Goal: Task Accomplishment & Management: Manage account settings

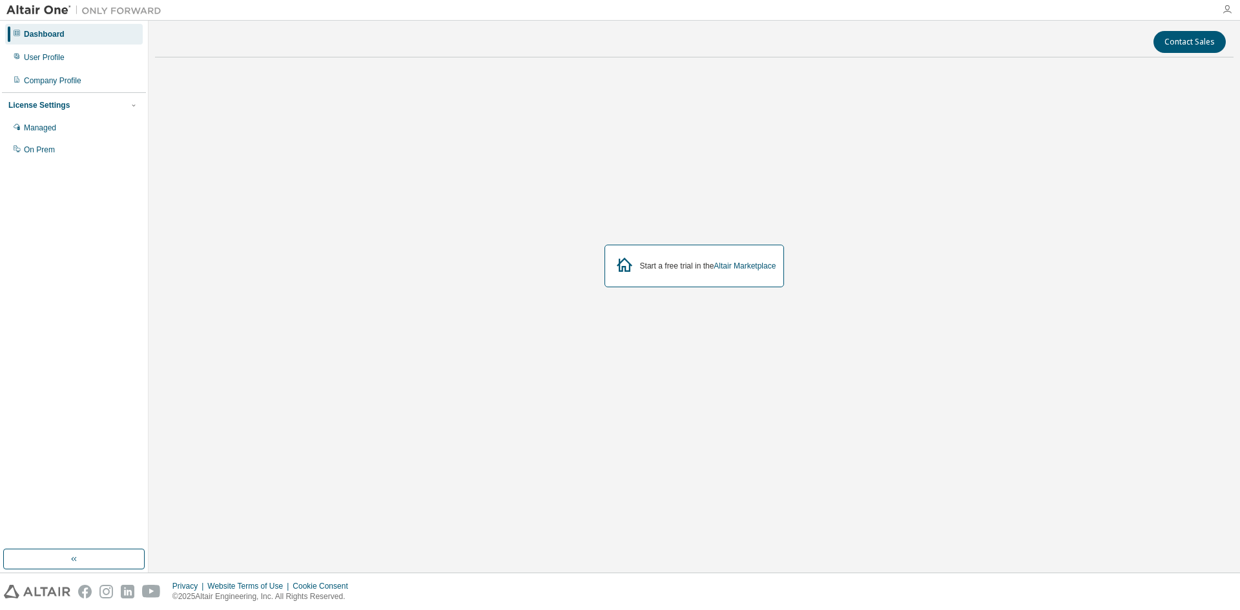
click at [1229, 9] on icon "button" at bounding box center [1227, 10] width 10 height 10
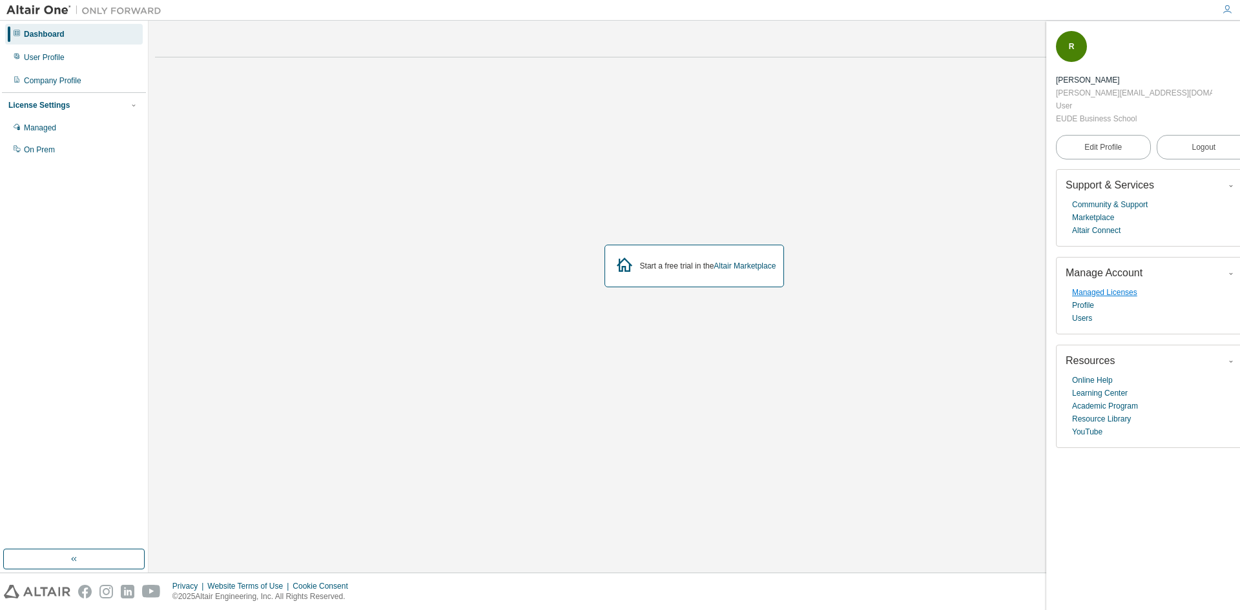
click at [1127, 297] on link "Managed Licenses" at bounding box center [1104, 292] width 65 height 13
click at [100, 61] on div "User Profile" at bounding box center [74, 57] width 138 height 21
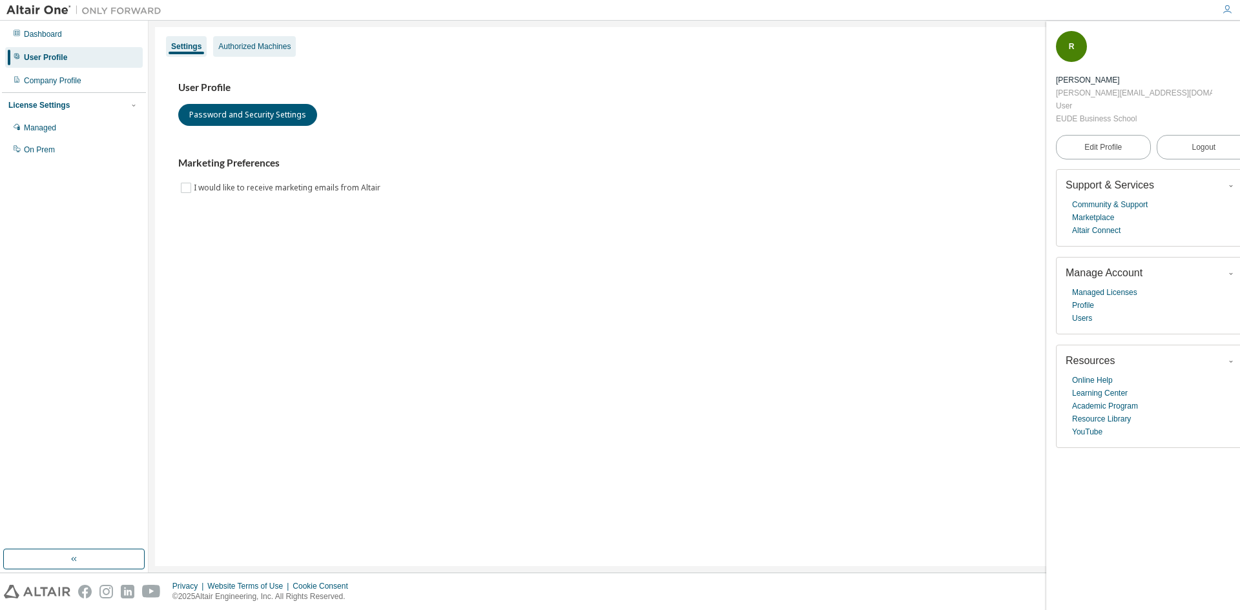
click at [281, 52] on div "Authorized Machines" at bounding box center [254, 46] width 83 height 21
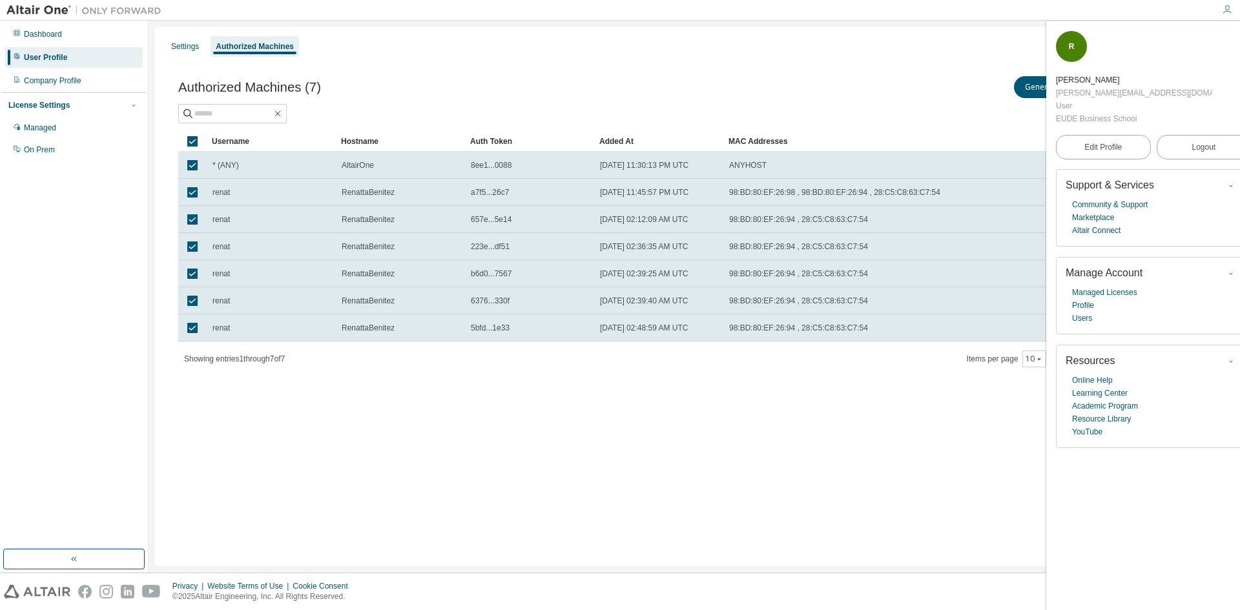
click at [908, 390] on div "Authorized Machines (7) Generate Auth Code Delete Auth Token Clear Load Save Sa…" at bounding box center [694, 230] width 1063 height 344
click at [1237, 45] on span "button" at bounding box center [1243, 39] width 13 height 21
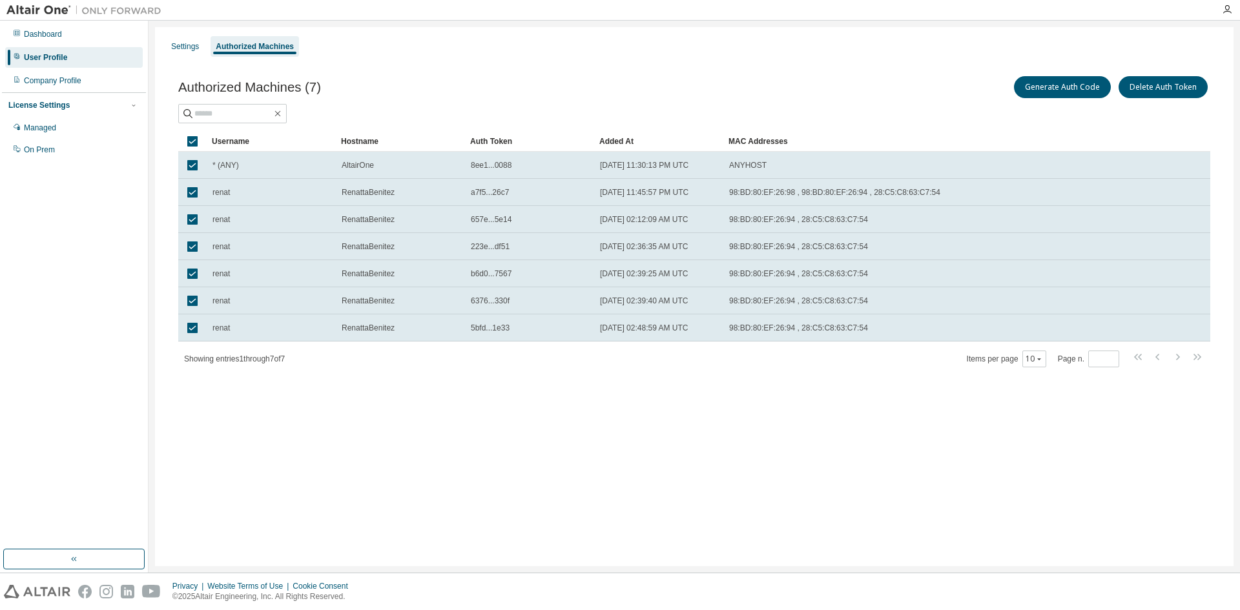
click at [492, 408] on div "Settings Authorized Machines Authorized Machines (7) Generate Auth Code Delete …" at bounding box center [694, 296] width 1079 height 539
click at [437, 435] on div "Settings Authorized Machines Authorized Machines (7) Generate Auth Code Delete …" at bounding box center [694, 296] width 1079 height 539
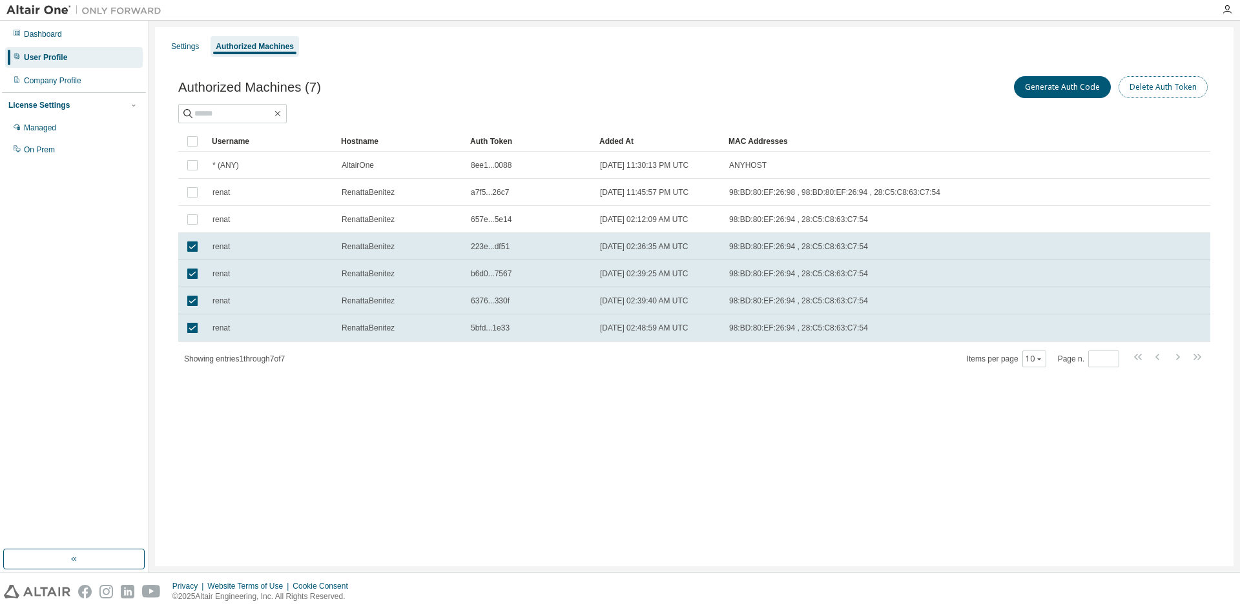
click at [1198, 91] on button "Delete Auth Token" at bounding box center [1163, 87] width 89 height 22
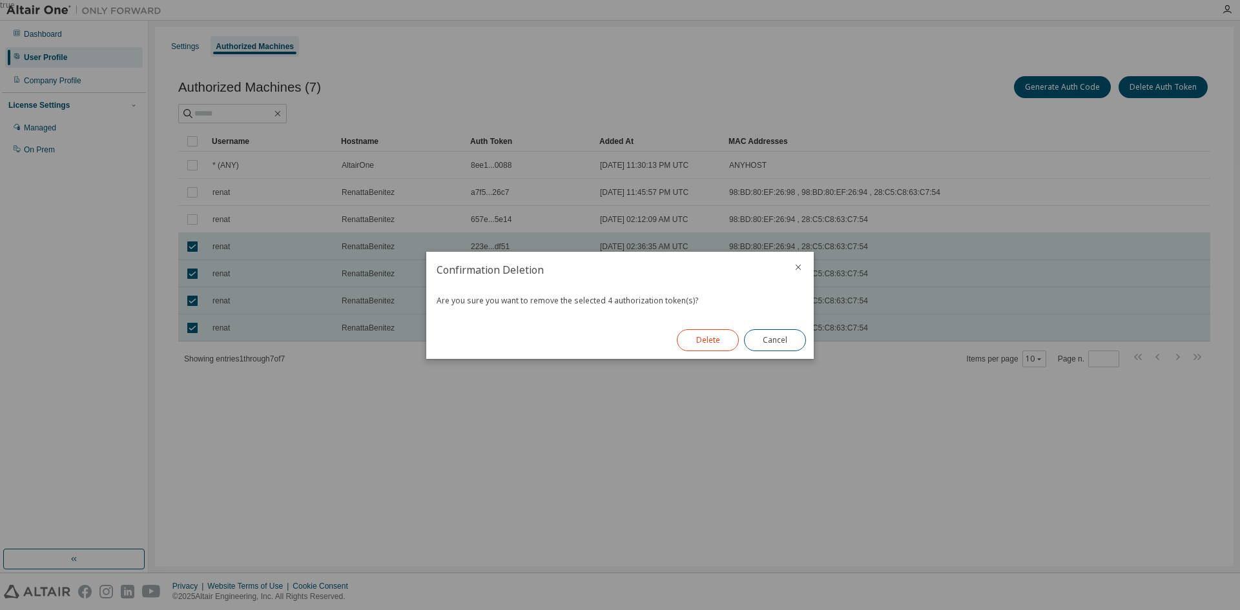
click at [705, 336] on button "Delete" at bounding box center [708, 340] width 62 height 22
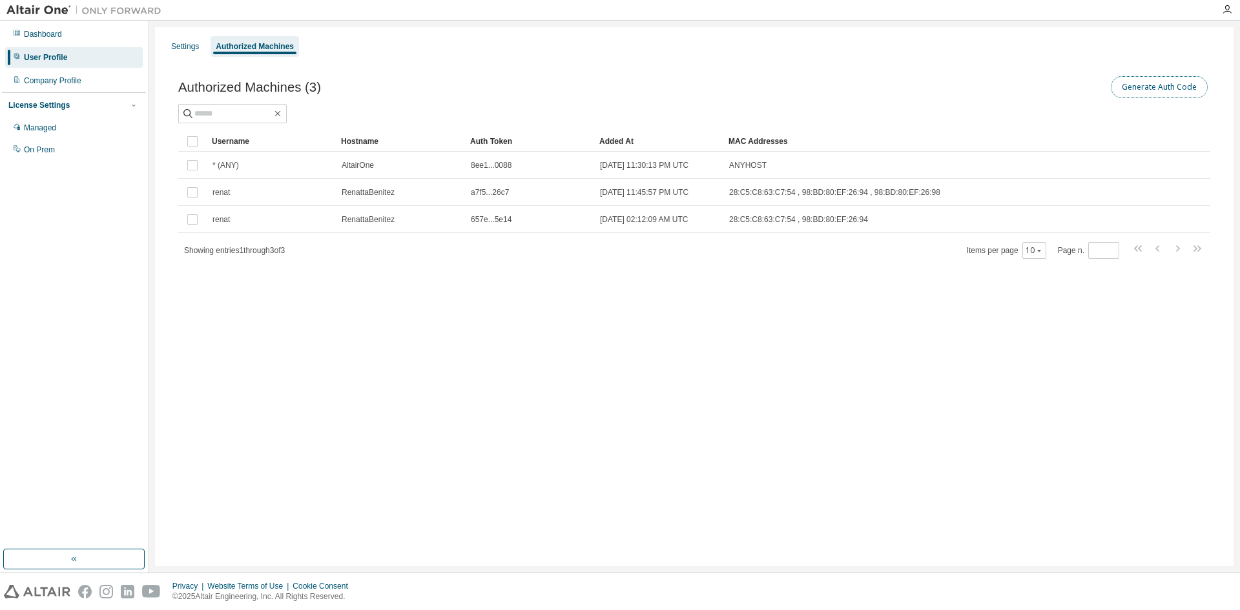
click at [1159, 92] on button "Generate Auth Code" at bounding box center [1159, 87] width 97 height 22
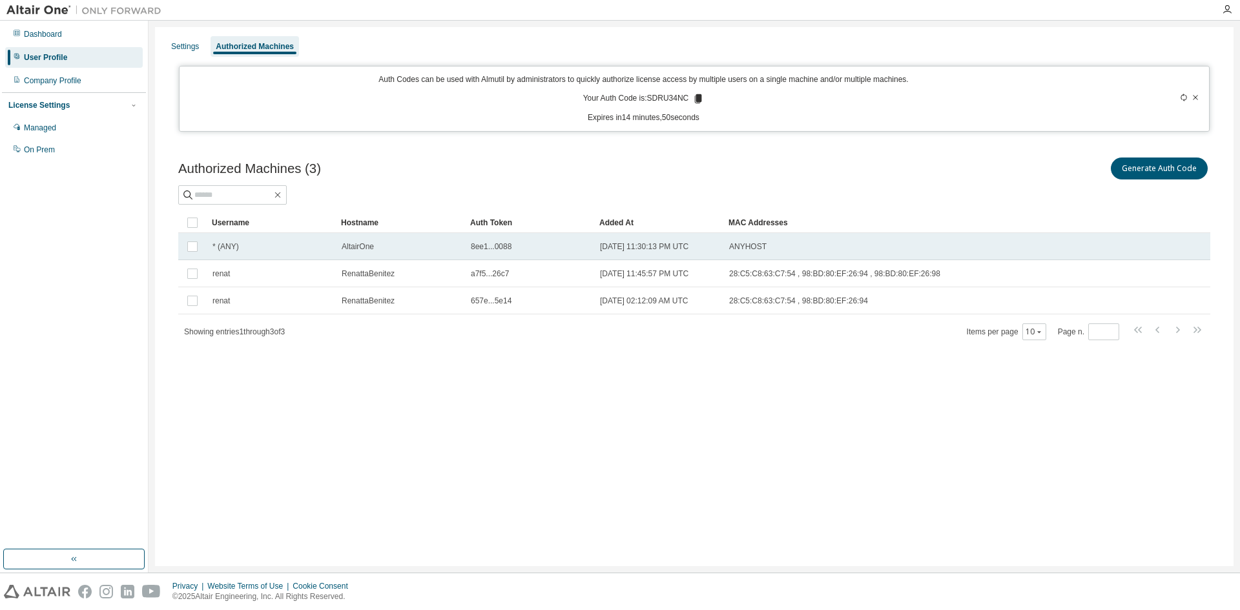
click at [499, 247] on span "8ee1...0088" at bounding box center [491, 247] width 41 height 10
click at [534, 247] on div "8ee1...0088" at bounding box center [530, 247] width 118 height 10
drag, startPoint x: 687, startPoint y: 98, endPoint x: 651, endPoint y: 99, distance: 36.2
click at [651, 99] on p "Your Auth Code is: SDRU34NC" at bounding box center [643, 99] width 121 height 12
copy p "SDRU34NC"
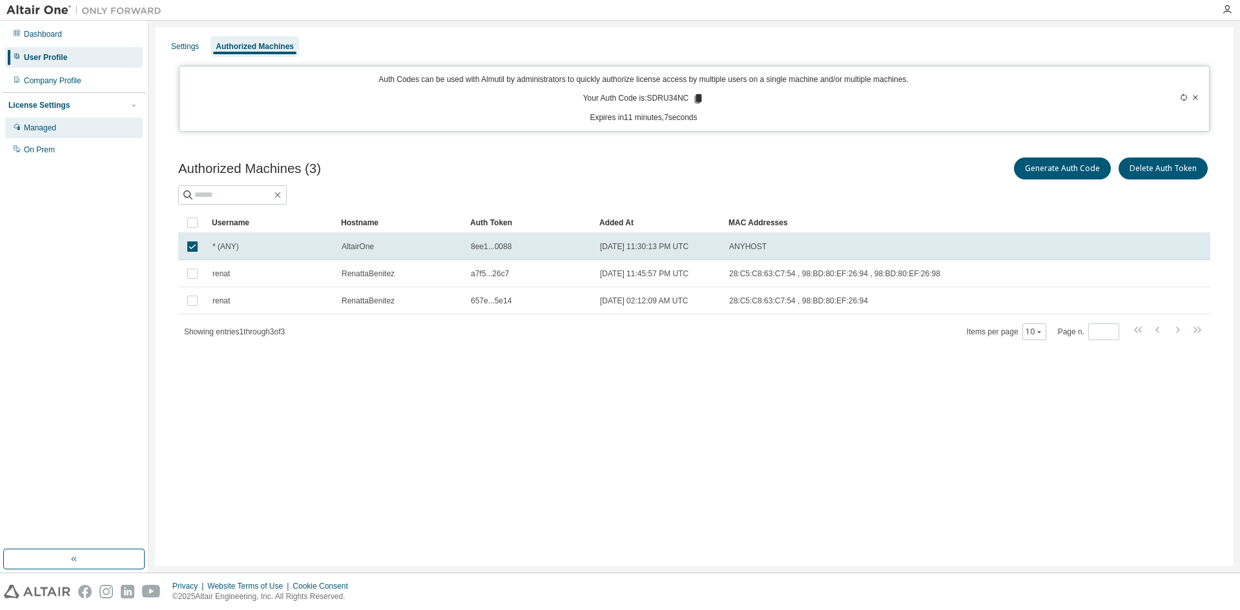
click at [79, 135] on div "Managed" at bounding box center [74, 128] width 138 height 21
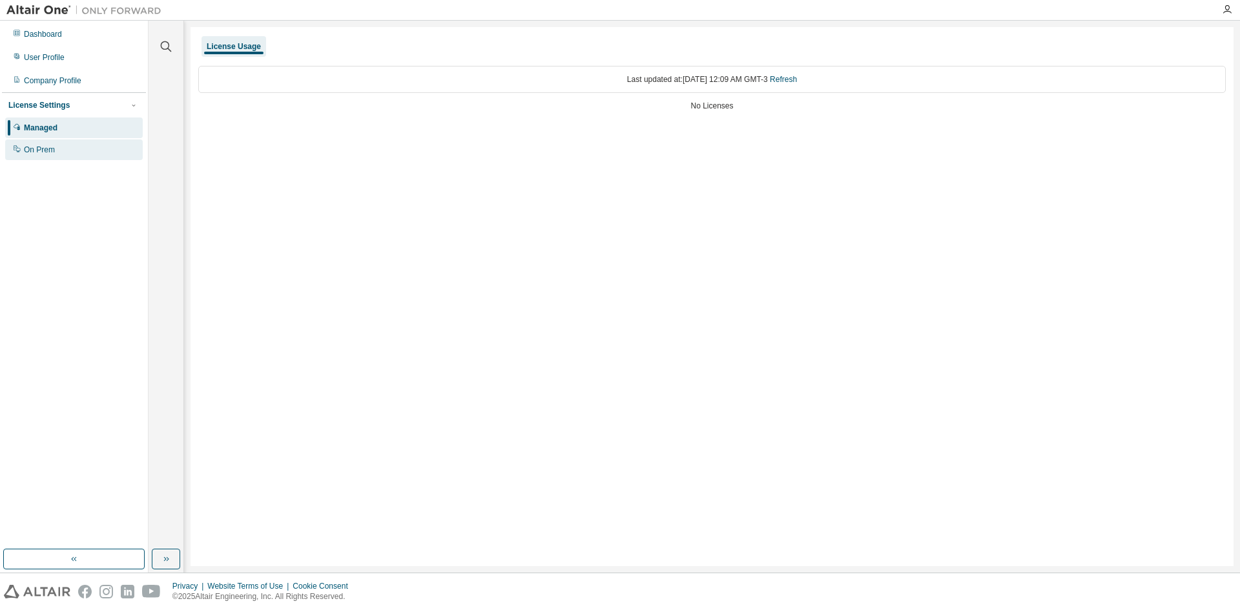
click at [118, 147] on div "On Prem" at bounding box center [74, 150] width 138 height 21
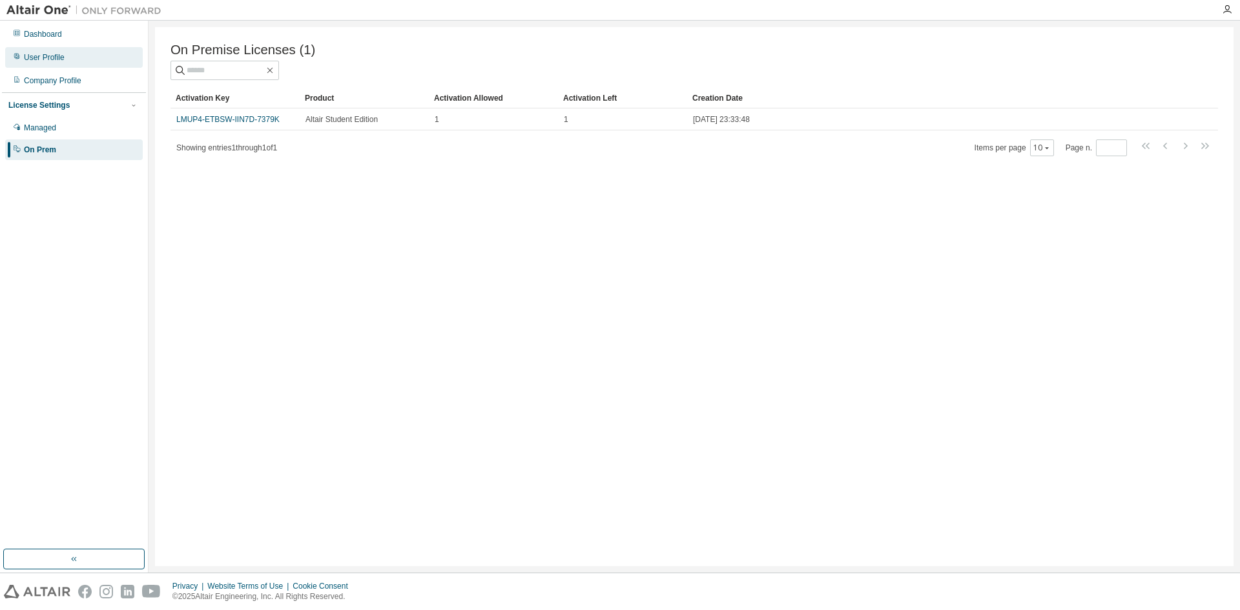
click at [92, 63] on div "User Profile" at bounding box center [74, 57] width 138 height 21
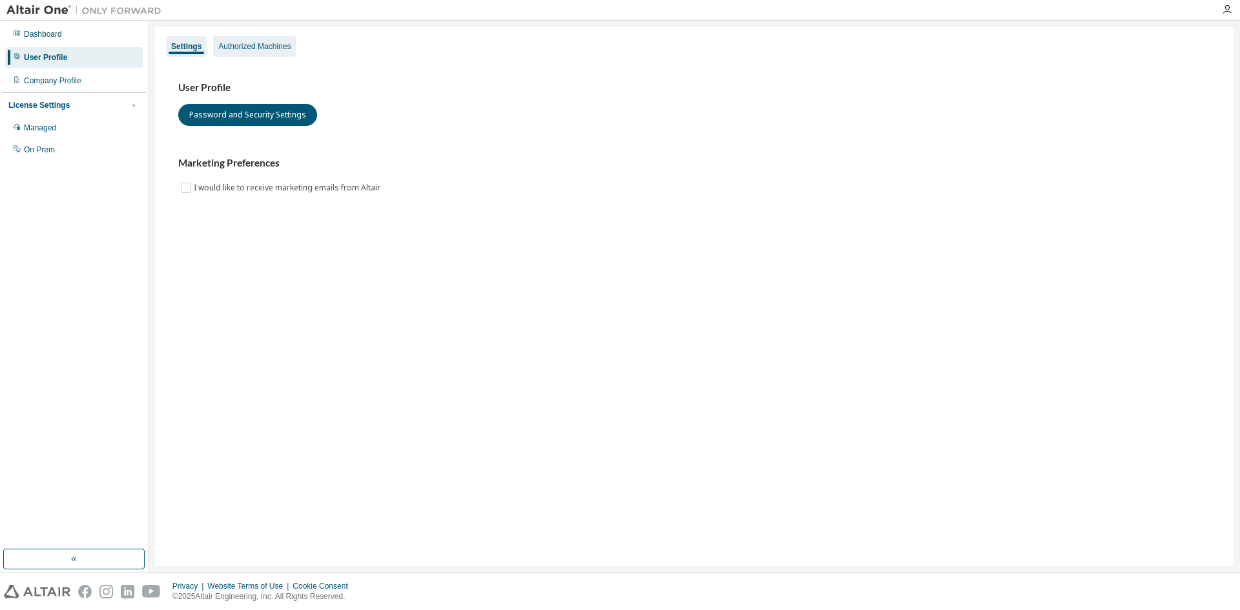
click at [270, 50] on div "Authorized Machines" at bounding box center [254, 46] width 72 height 10
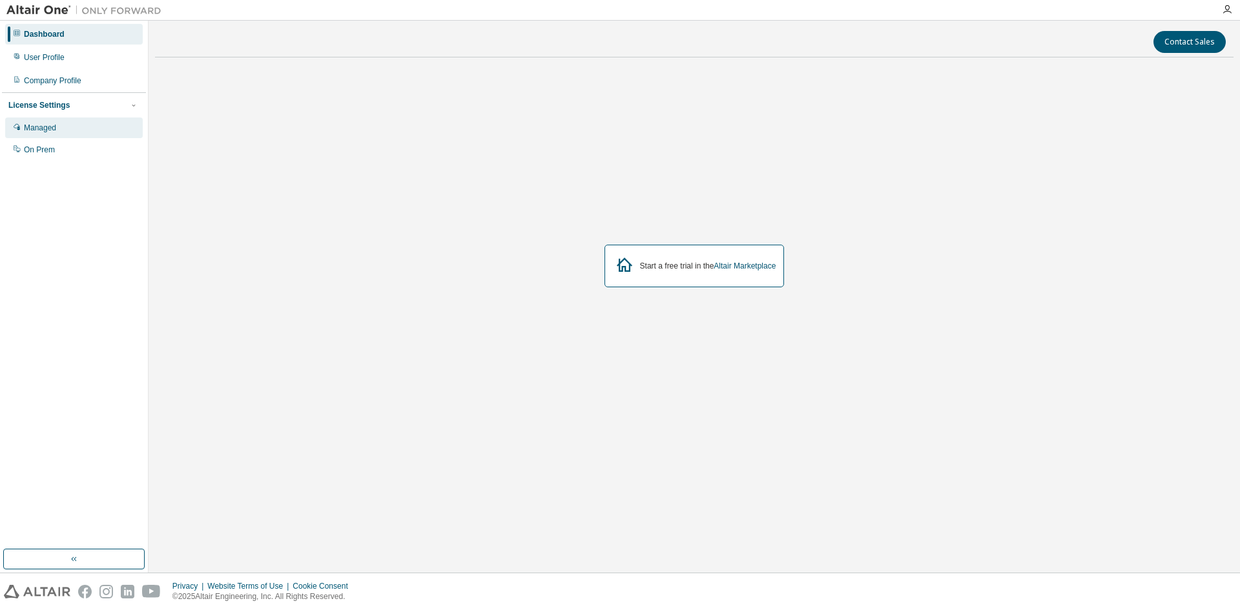
click at [81, 136] on div "Managed" at bounding box center [74, 128] width 138 height 21
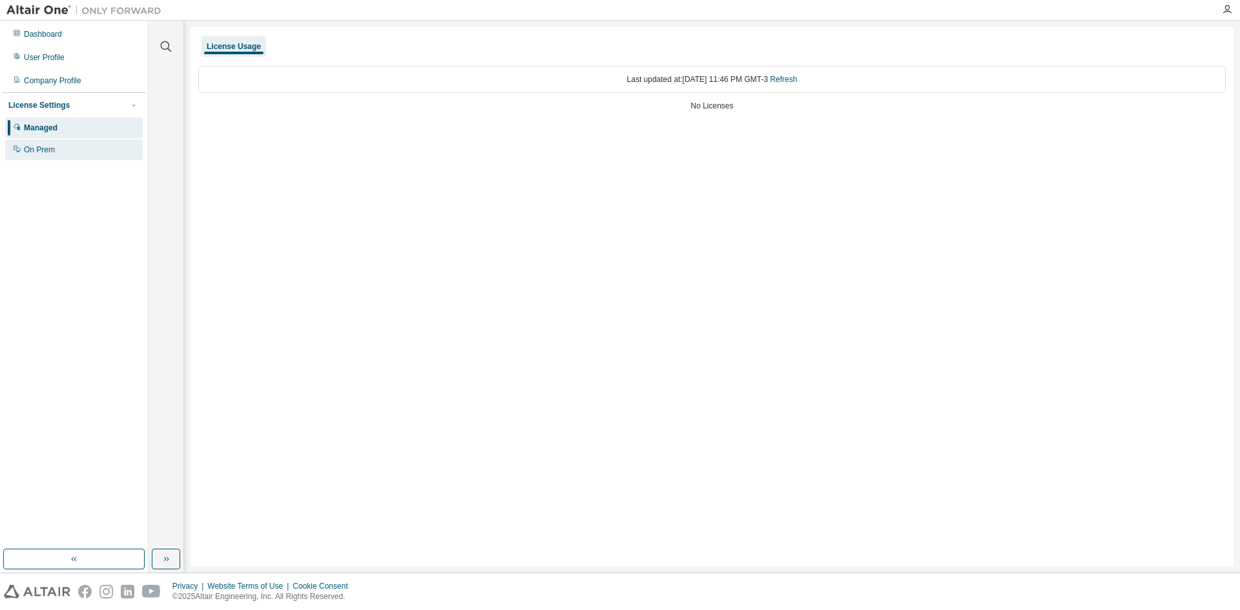
click at [77, 154] on div "On Prem" at bounding box center [74, 150] width 138 height 21
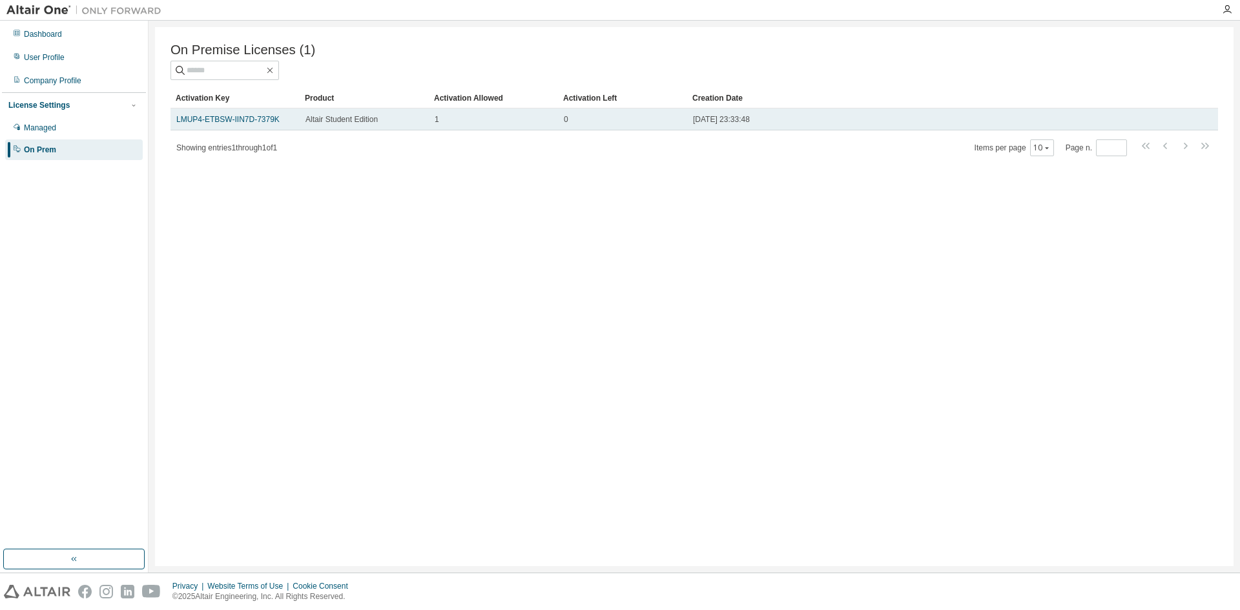
click at [438, 118] on span "1" at bounding box center [437, 119] width 5 height 10
click at [254, 122] on link "LMUP4-ETBSW-IIN7D-7379K" at bounding box center [227, 119] width 103 height 9
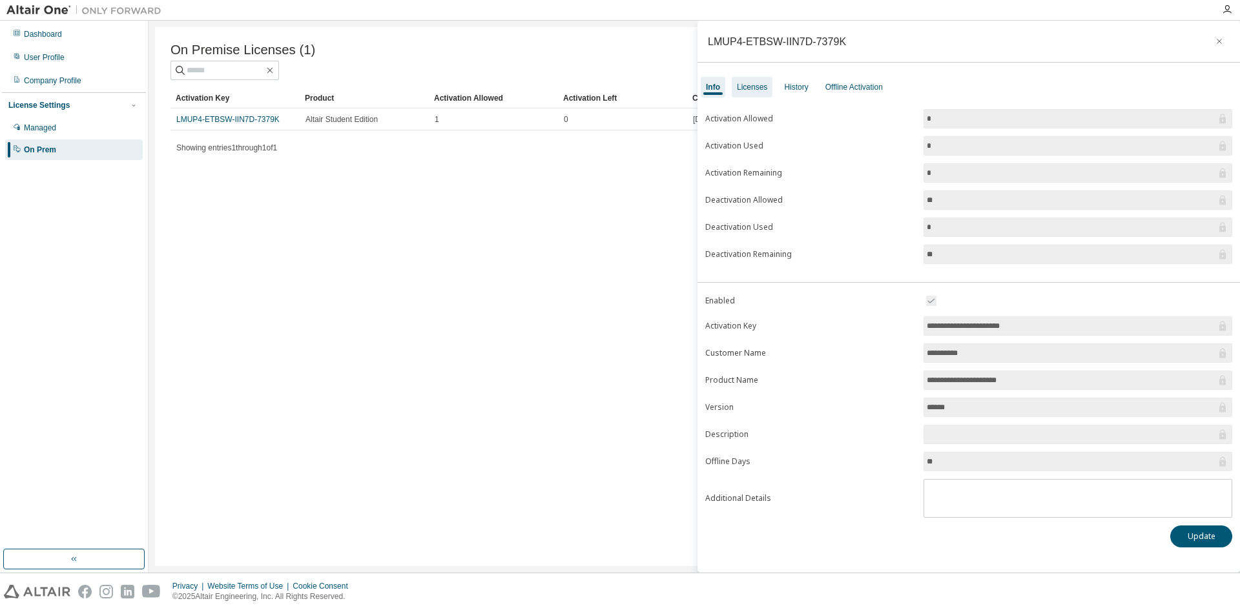
drag, startPoint x: 756, startPoint y: 85, endPoint x: 773, endPoint y: 87, distance: 16.4
click at [756, 85] on div "Licenses" at bounding box center [752, 87] width 30 height 10
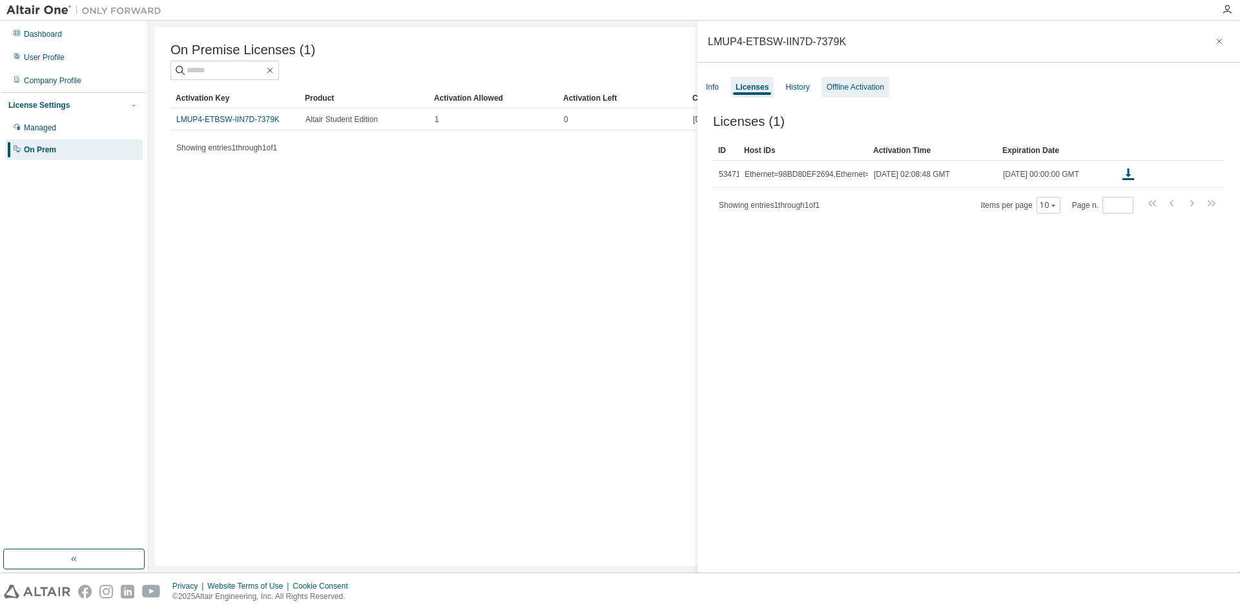
click at [833, 85] on div "Offline Activation" at bounding box center [855, 87] width 57 height 10
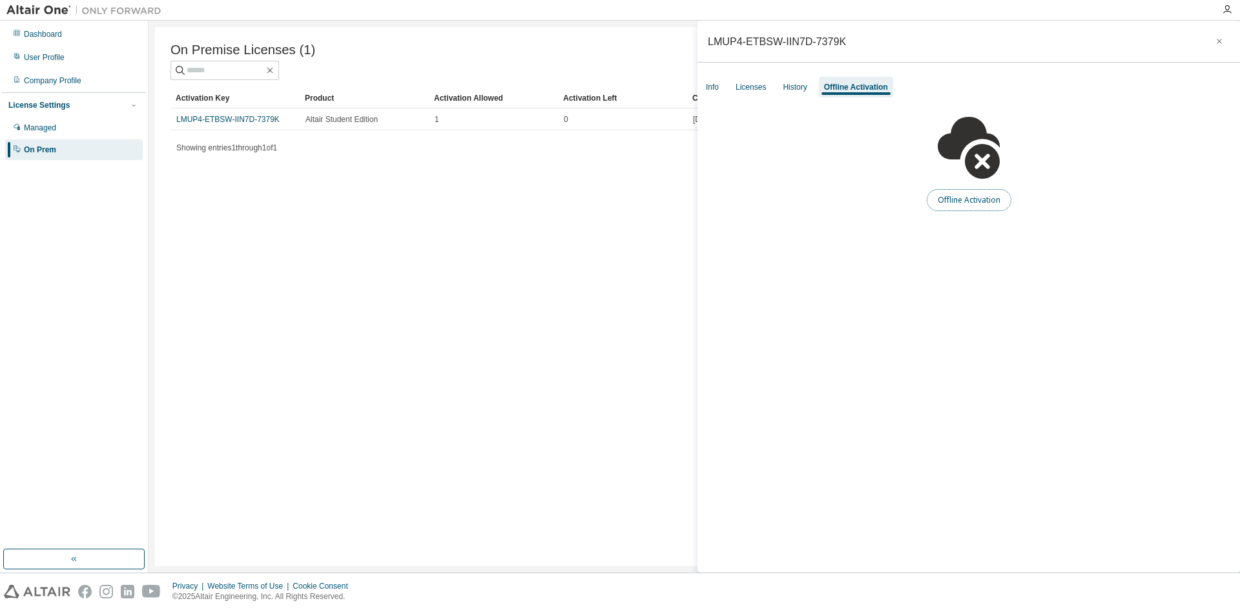
click at [965, 199] on button "Offline Activation" at bounding box center [969, 200] width 85 height 22
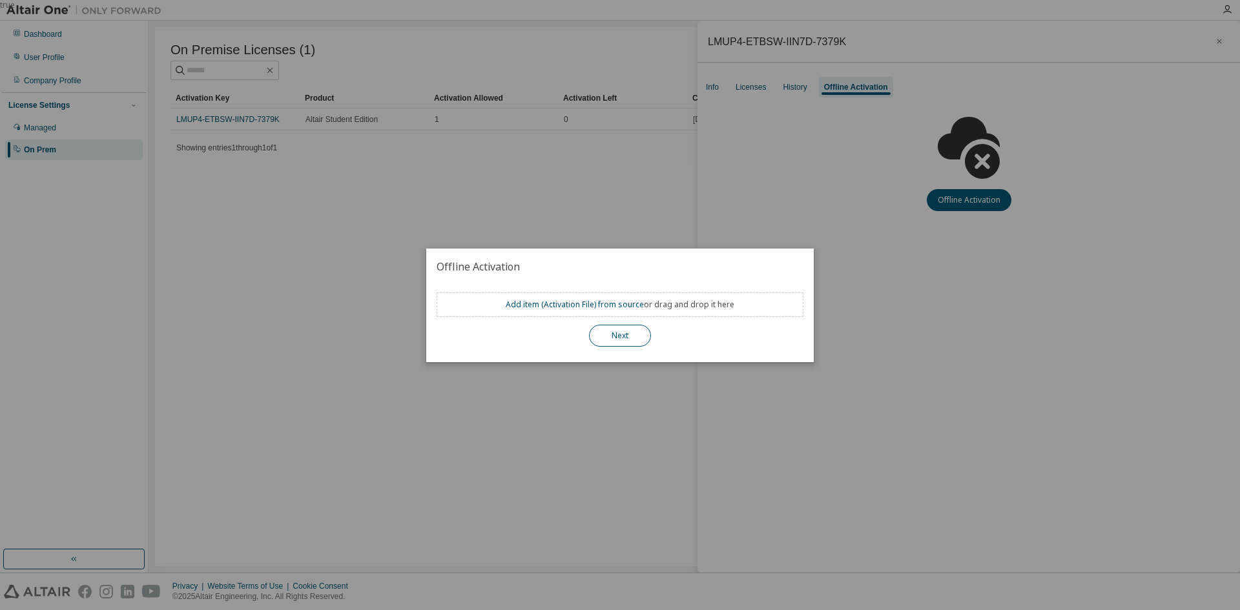
click at [637, 335] on button "Next" at bounding box center [620, 336] width 62 height 22
click at [612, 338] on button "Next" at bounding box center [620, 336] width 62 height 22
click at [860, 199] on div "true" at bounding box center [620, 305] width 1240 height 610
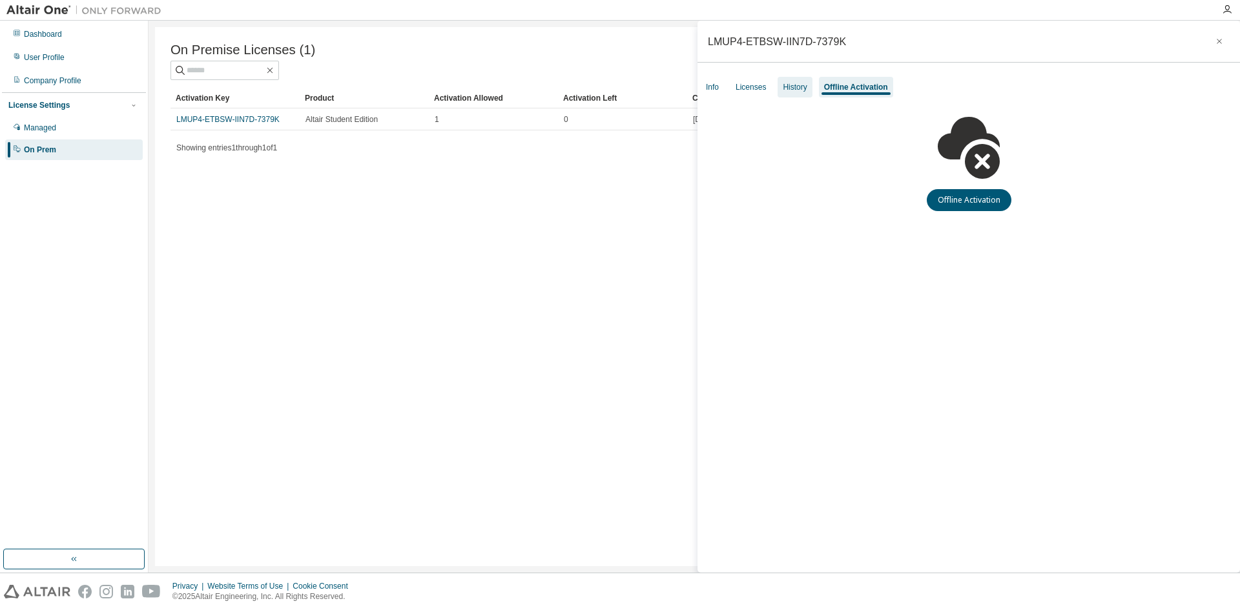
click at [791, 96] on div "History" at bounding box center [795, 87] width 34 height 21
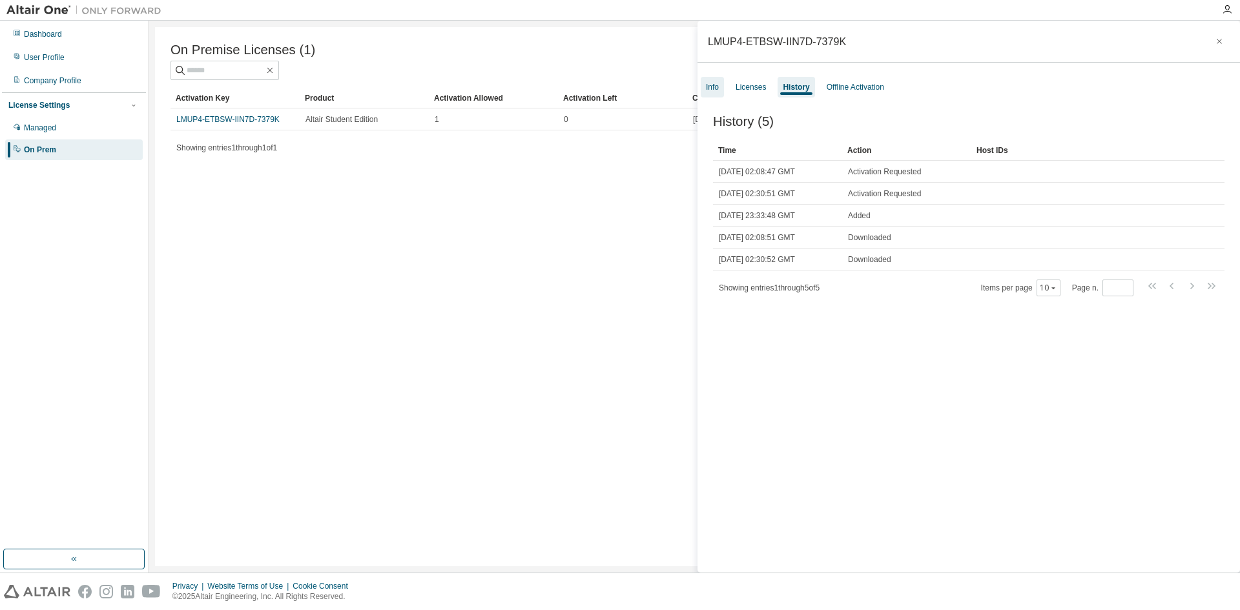
click at [714, 90] on div "Info" at bounding box center [712, 87] width 13 height 10
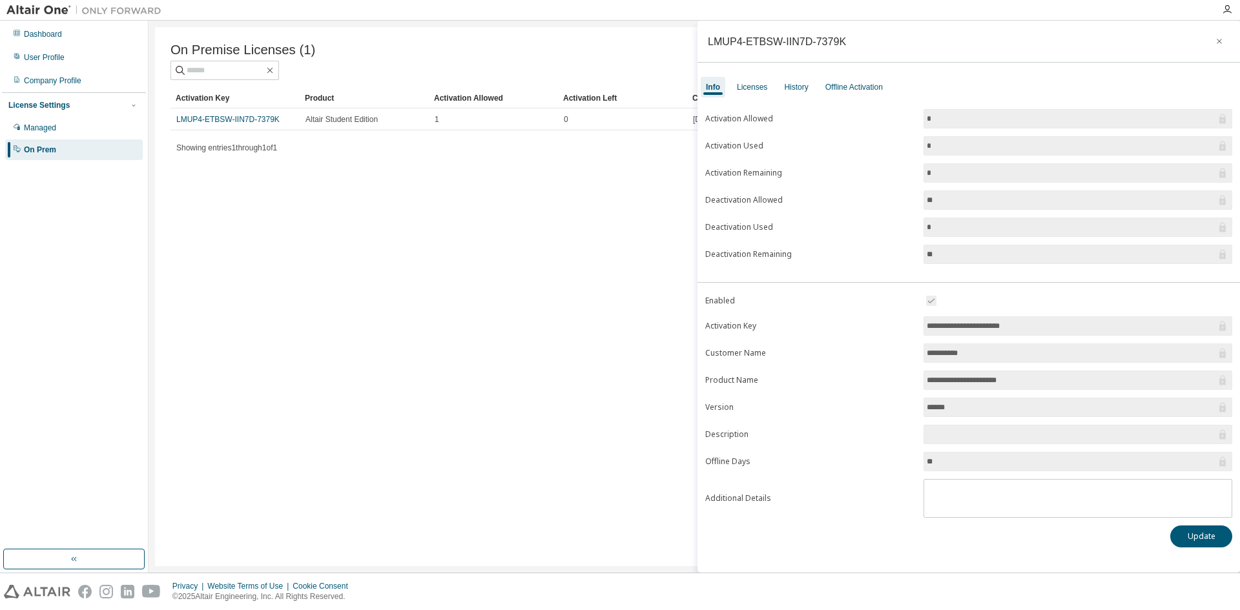
click at [1057, 329] on input "**********" at bounding box center [1071, 326] width 289 height 13
click at [1210, 545] on button "Update" at bounding box center [1201, 537] width 62 height 22
click at [756, 89] on div "Licenses" at bounding box center [752, 87] width 30 height 10
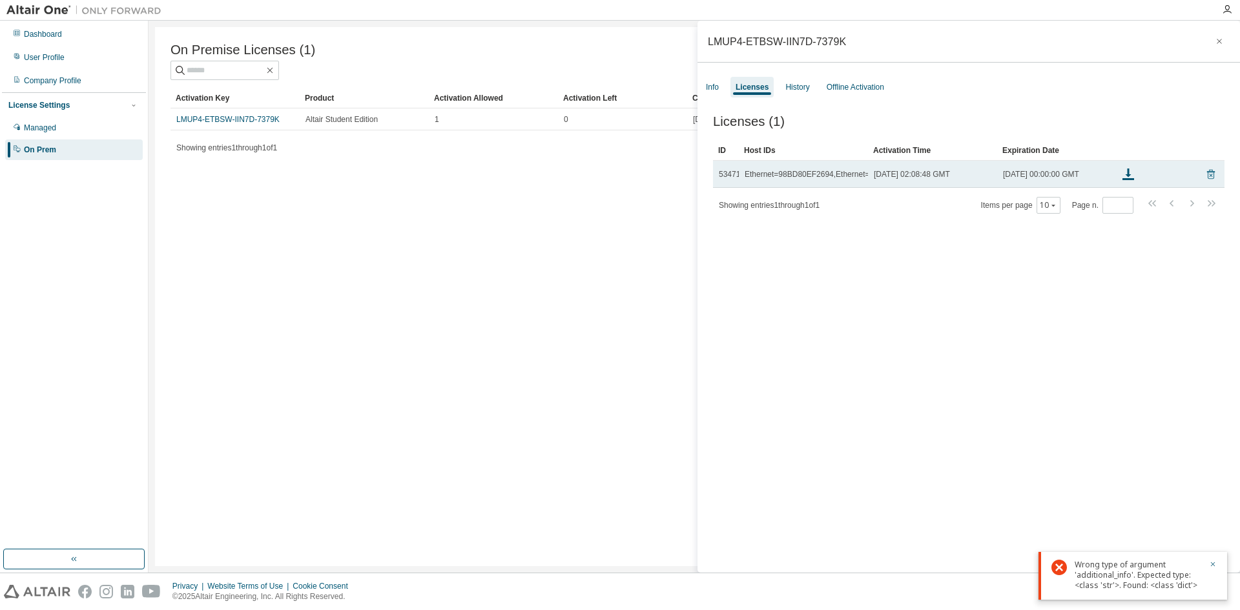
click at [1206, 182] on icon at bounding box center [1211, 175] width 12 height 16
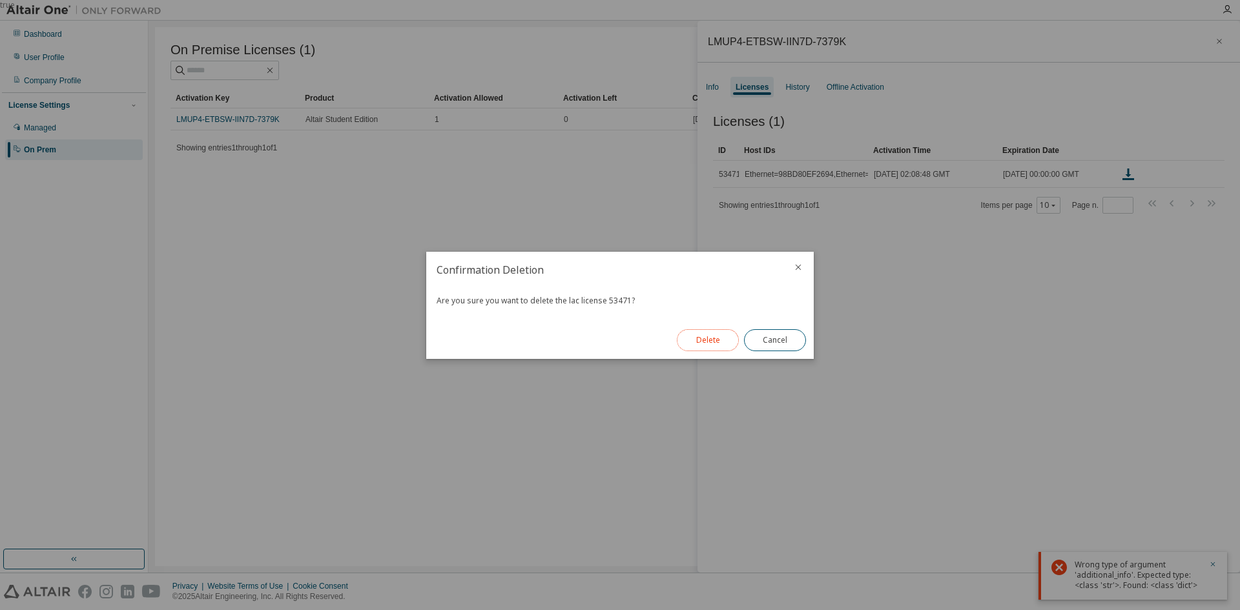
click at [725, 340] on button "Delete" at bounding box center [708, 340] width 62 height 22
click at [778, 343] on button "Close" at bounding box center [775, 340] width 62 height 22
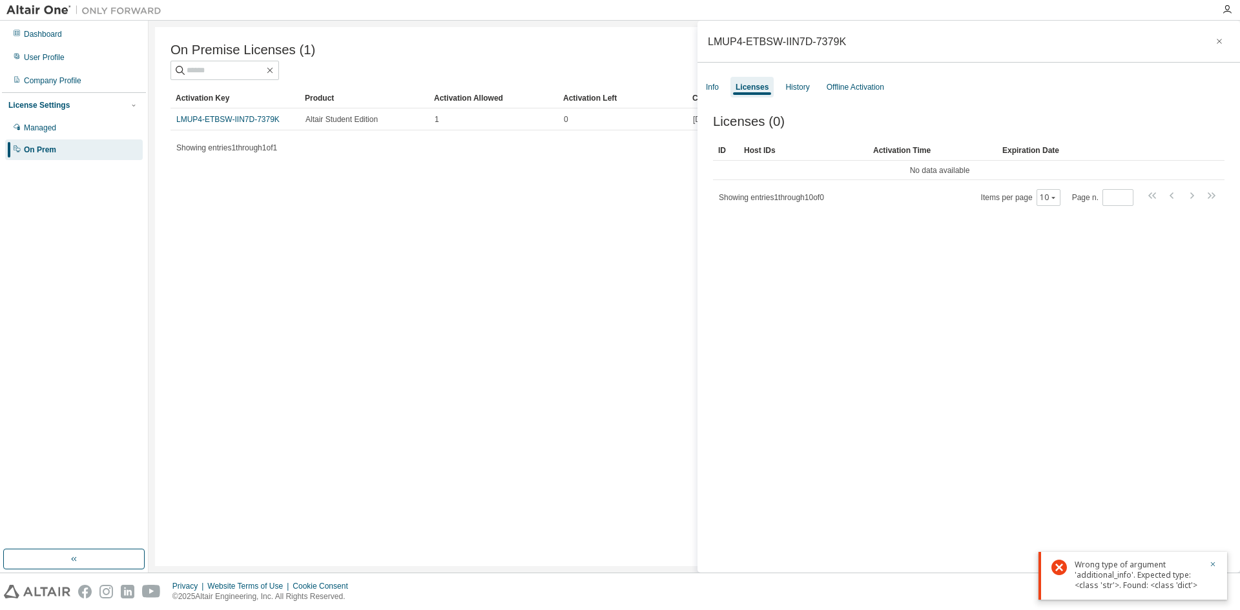
click at [652, 309] on div "On Premise Licenses (1) Clear Load Save Save As Field Operator Value Select fil…" at bounding box center [694, 296] width 1079 height 539
click at [711, 92] on div "Info" at bounding box center [712, 87] width 23 height 21
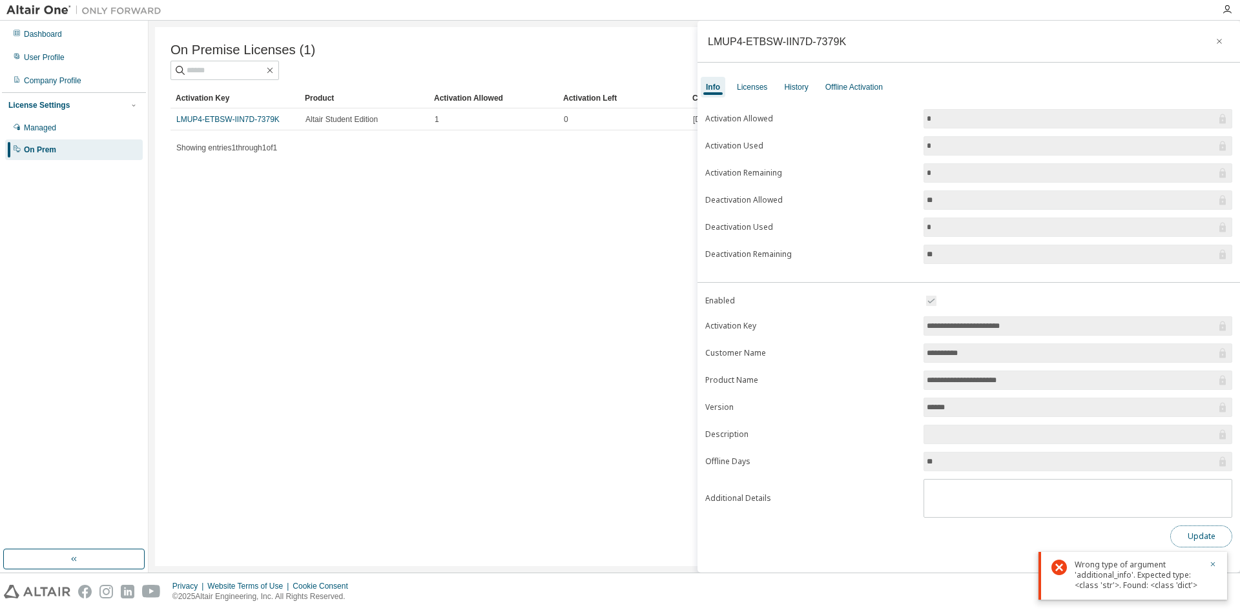
click at [1187, 536] on button "Update" at bounding box center [1201, 537] width 62 height 22
click at [537, 376] on div "On Premise Licenses (1) Clear Load Save Save As Field Operator Value Select fil…" at bounding box center [694, 296] width 1079 height 539
click at [1218, 37] on icon "button" at bounding box center [1219, 41] width 9 height 10
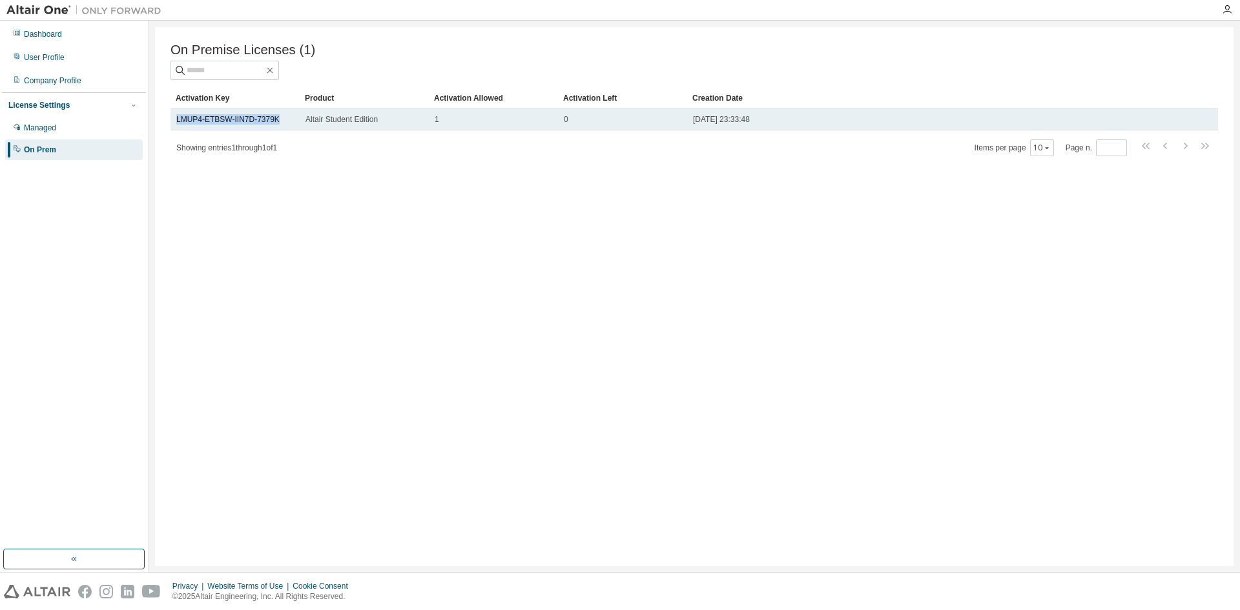
drag, startPoint x: 278, startPoint y: 123, endPoint x: 175, endPoint y: 124, distance: 103.4
click at [175, 124] on td "LMUP4-ETBSW-IIN7D-7379K" at bounding box center [235, 120] width 129 height 22
copy link "LMUP4-ETBSW-IIN7D-7379K"
click at [182, 121] on link "LMUP4-ETBSW-IIN7D-7379K" at bounding box center [227, 119] width 103 height 9
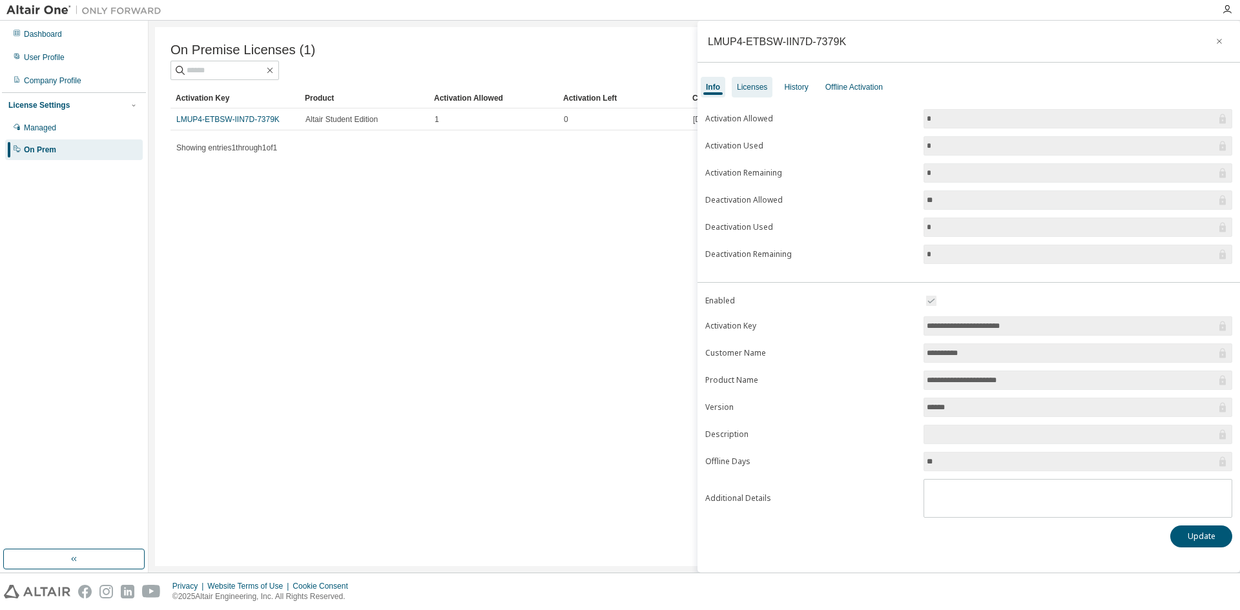
click at [761, 82] on div "Licenses" at bounding box center [752, 87] width 30 height 10
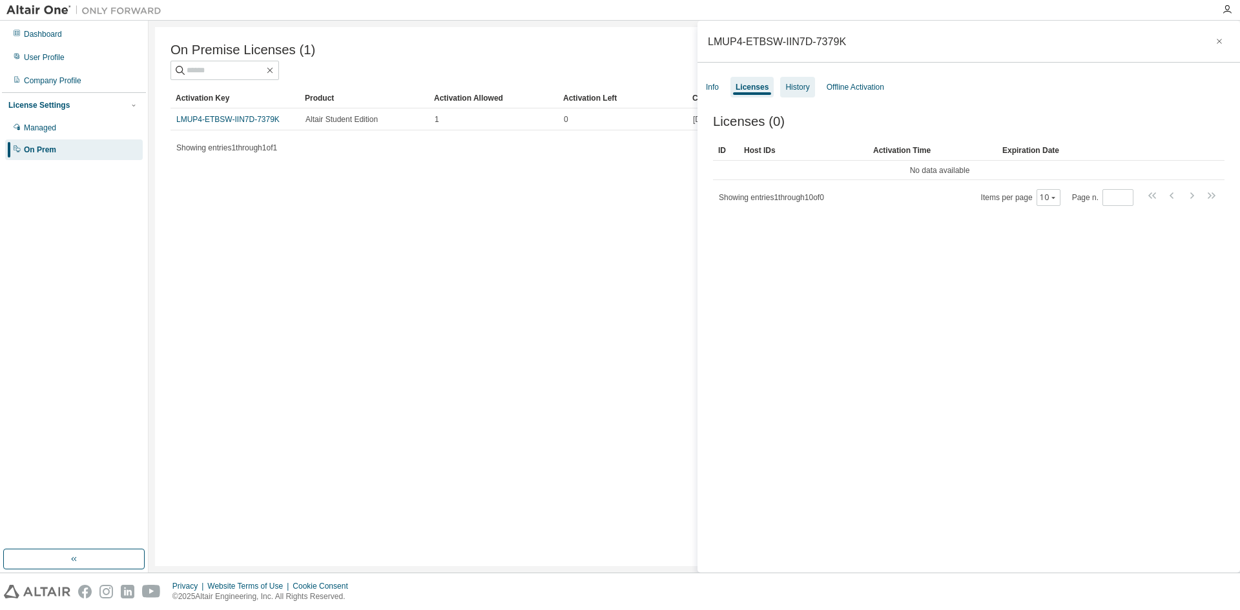
click at [791, 83] on div "History" at bounding box center [797, 87] width 24 height 10
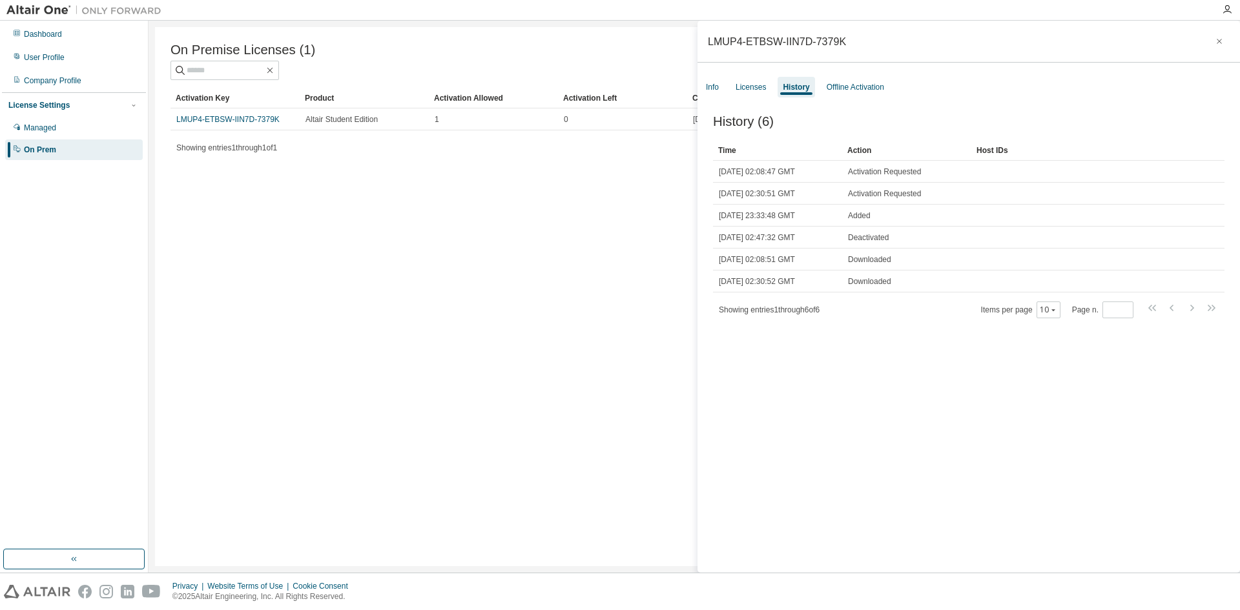
click at [1225, 4] on div at bounding box center [1227, 9] width 26 height 19
click at [1223, 16] on div at bounding box center [1227, 9] width 26 height 19
click at [1227, 8] on icon "button" at bounding box center [1227, 10] width 10 height 10
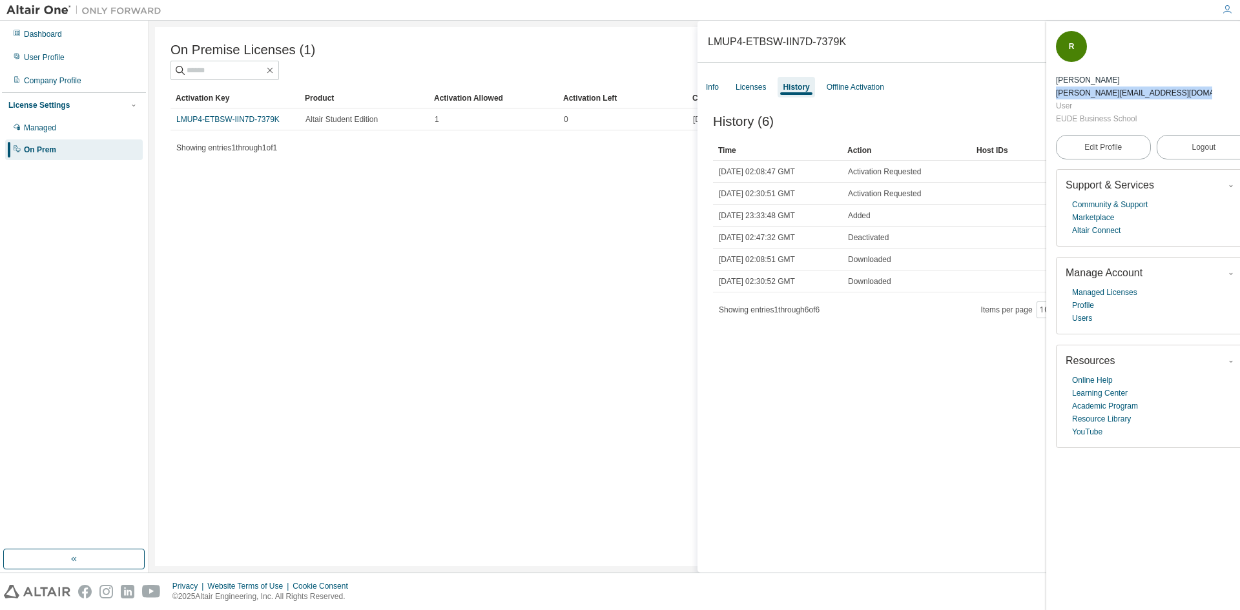
drag, startPoint x: 1196, startPoint y: 93, endPoint x: 1053, endPoint y: 98, distance: 143.5
click at [1053, 98] on div "R Renatta Benitez renatta.benitezmolinasmay25@alumni.eude.es User EUDE Business…" at bounding box center [1153, 315] width 214 height 589
copy div "renatta.benitezmolinasmay25@alumni.eu"
click at [1083, 323] on link "Users" at bounding box center [1082, 318] width 20 height 13
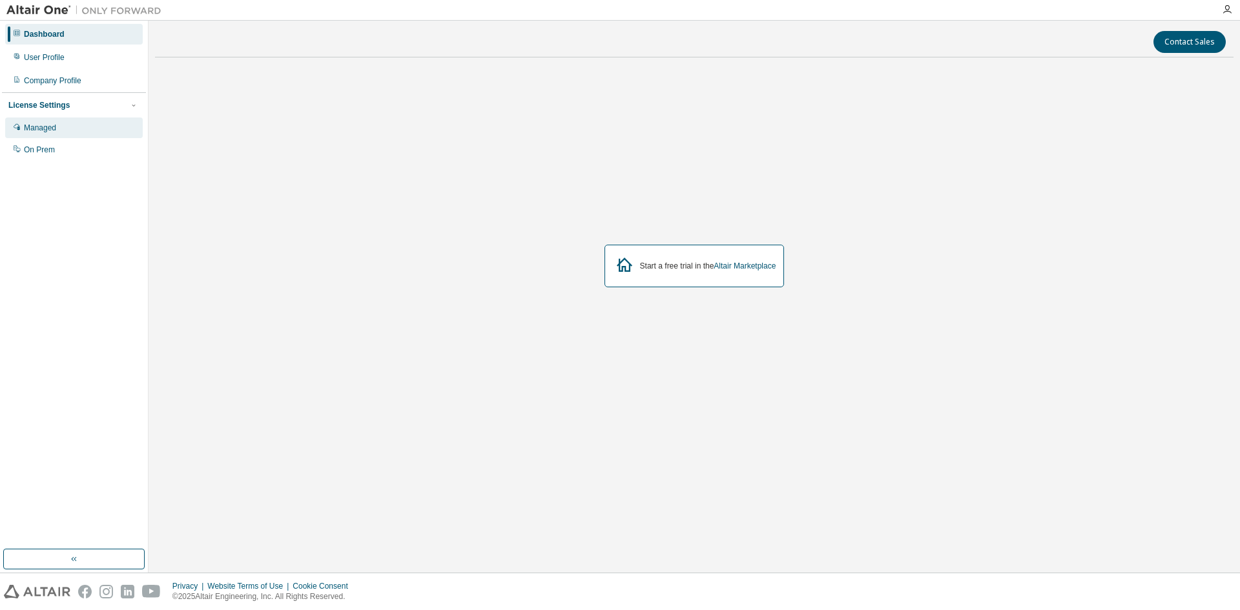
click at [87, 128] on div "Managed" at bounding box center [74, 128] width 138 height 21
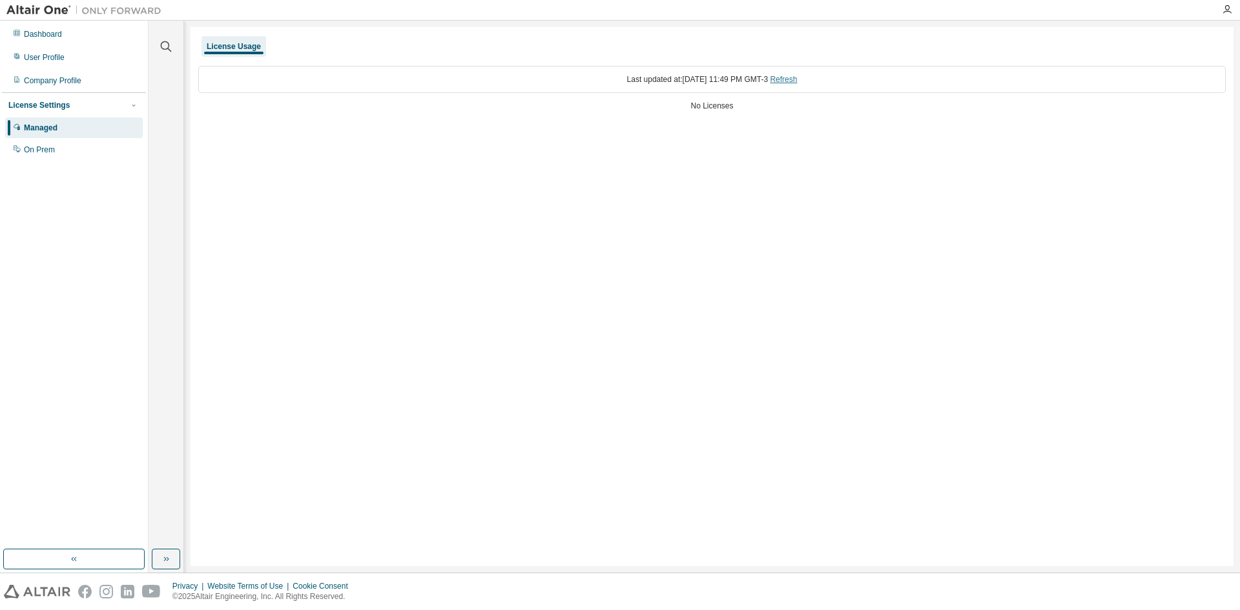
click at [797, 83] on link "Refresh" at bounding box center [783, 79] width 27 height 9
click at [73, 153] on div "On Prem" at bounding box center [74, 150] width 138 height 21
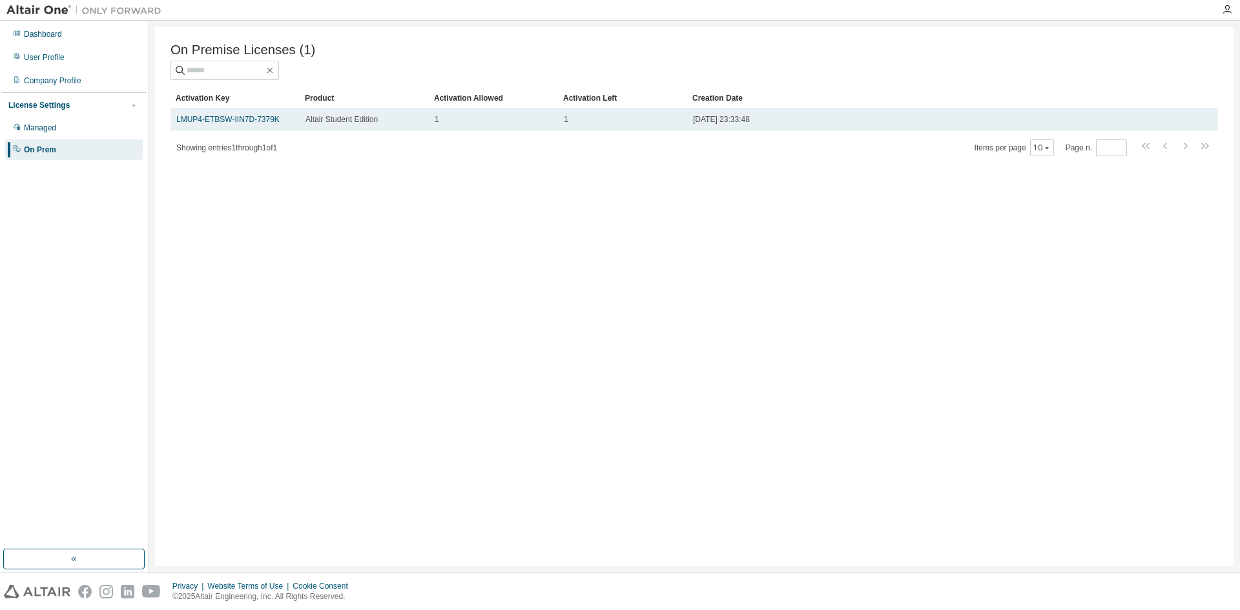
click at [805, 130] on td "[DATE] 23:33:48" at bounding box center [926, 120] width 479 height 22
click at [807, 122] on div "[DATE] 23:33:48" at bounding box center [927, 119] width 468 height 10
click at [287, 125] on div "LMUP4-ETBSW-IIN7D-7379K" at bounding box center [235, 119] width 118 height 10
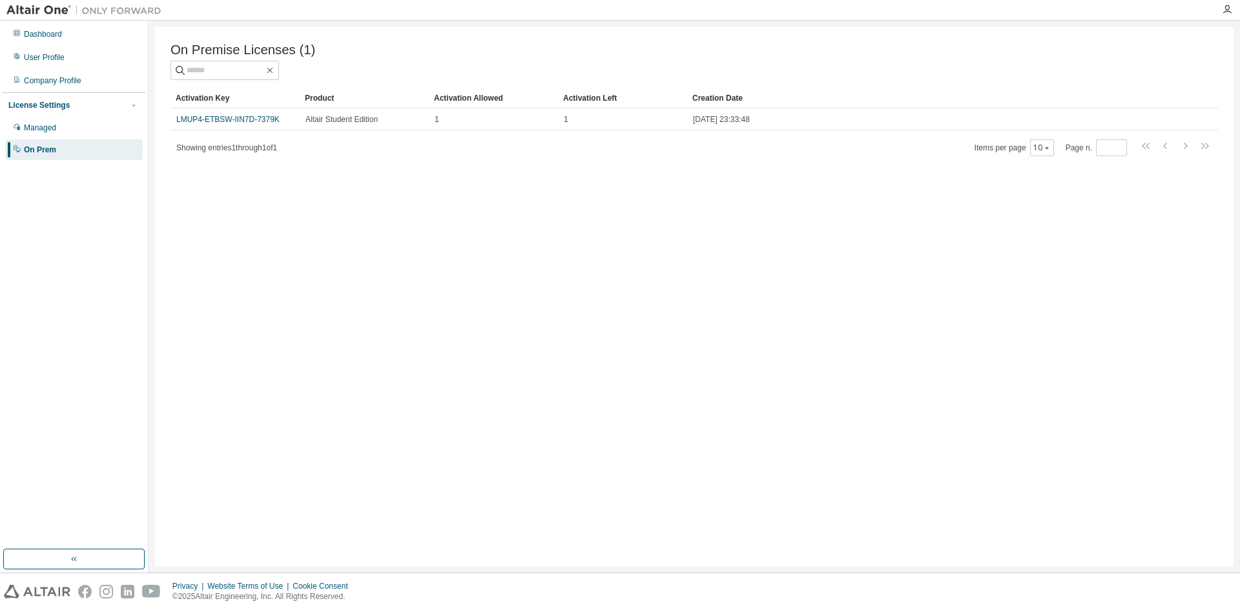
drag, startPoint x: 1115, startPoint y: 205, endPoint x: 1106, endPoint y: 211, distance: 10.4
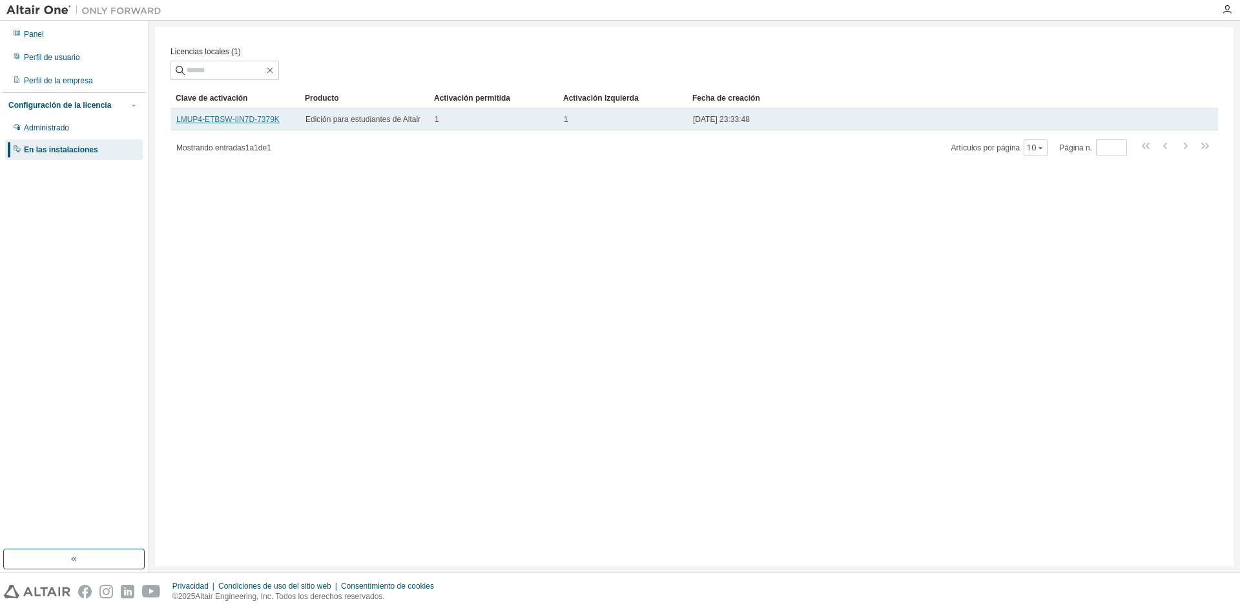
click at [246, 118] on font "LMUP4-ETBSW-IIN7D-7379K" at bounding box center [227, 119] width 103 height 9
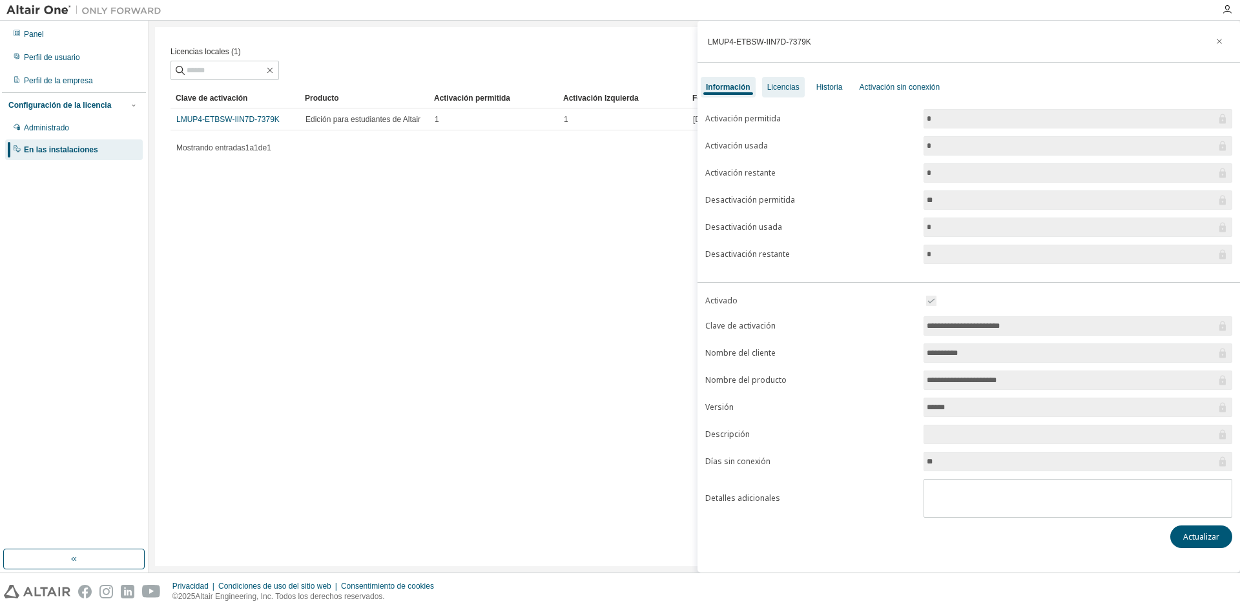
click at [785, 92] on font "Licencias" at bounding box center [783, 87] width 32 height 9
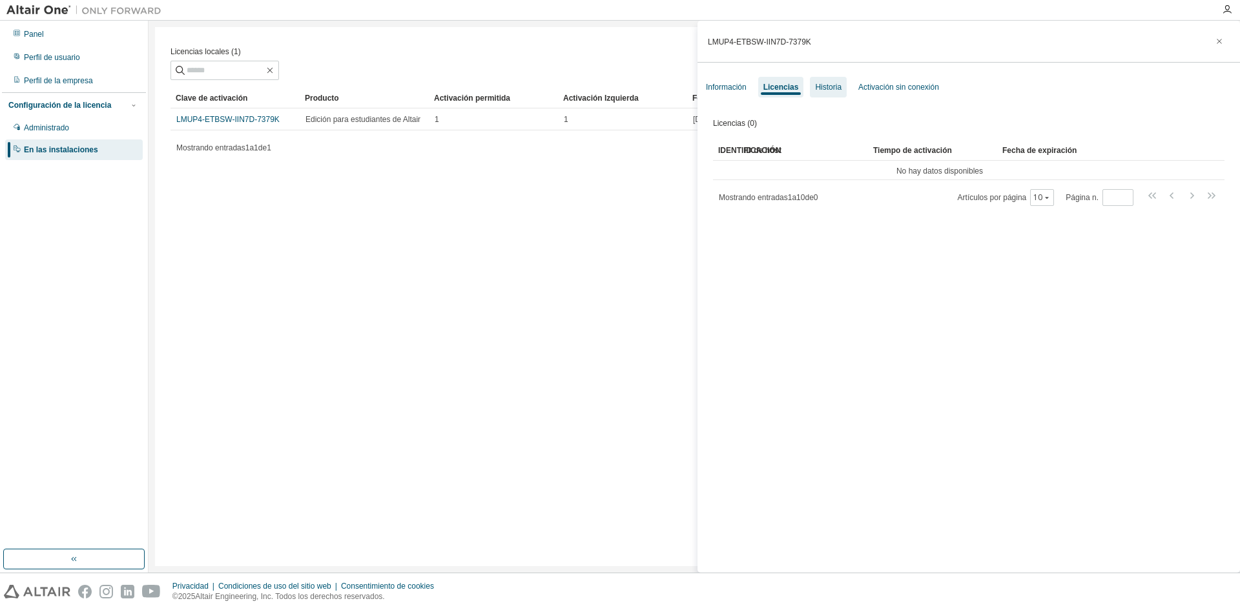
click at [830, 88] on font "Historia" at bounding box center [828, 87] width 26 height 9
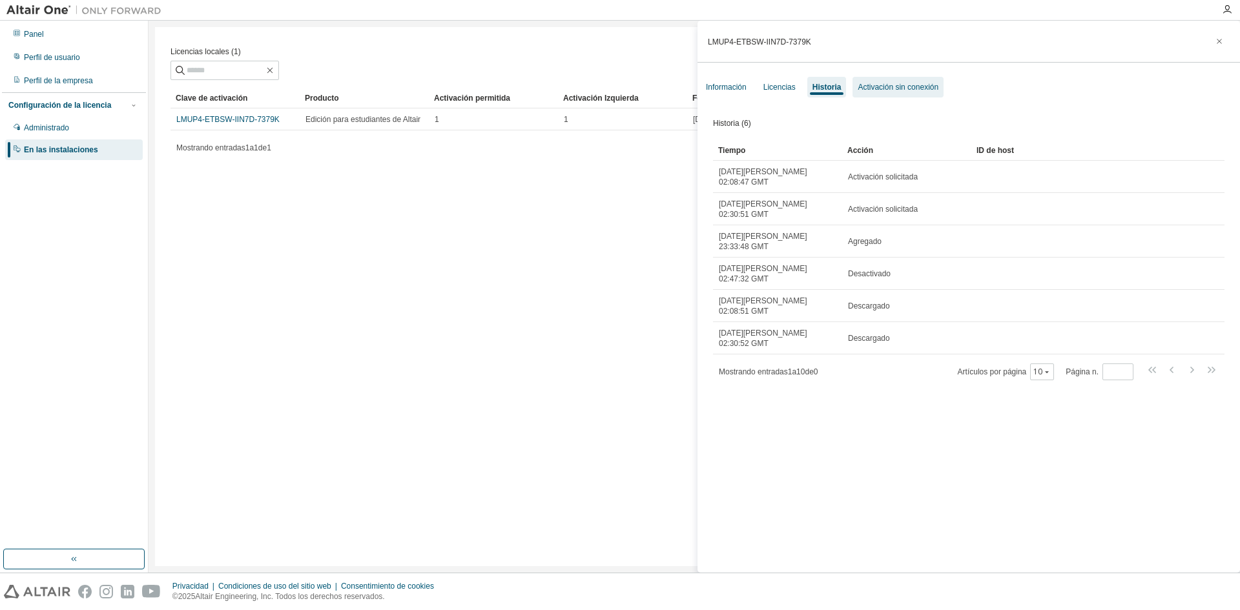
click at [898, 84] on font "Activación sin conexión" at bounding box center [898, 87] width 81 height 9
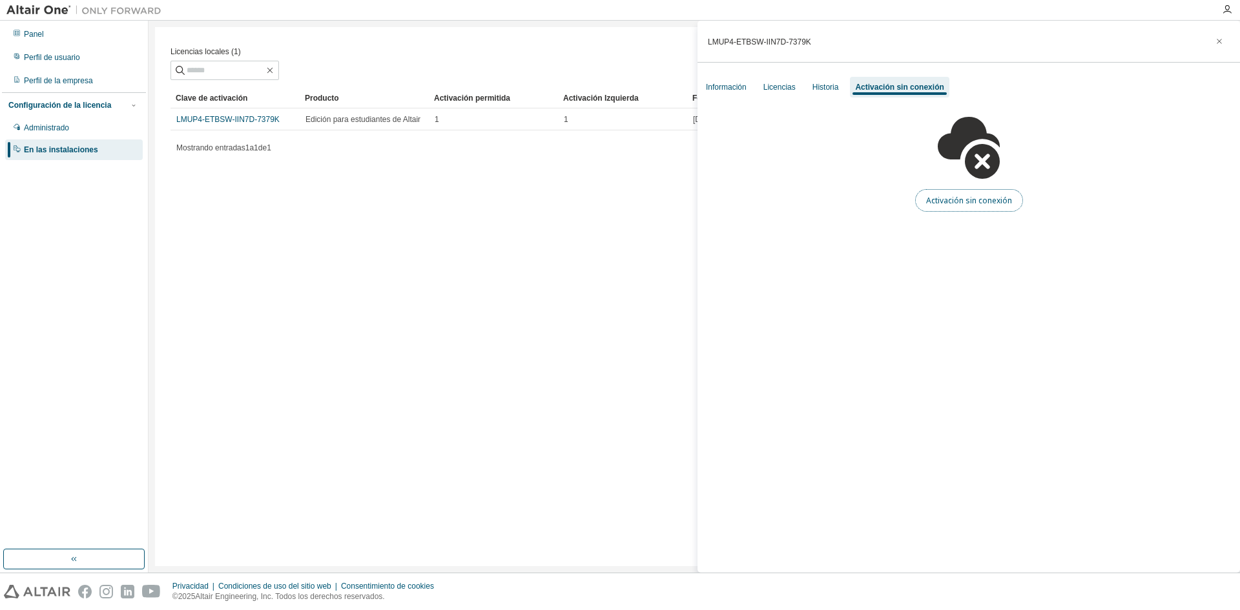
click at [975, 204] on font "Activación sin conexión" at bounding box center [969, 200] width 86 height 11
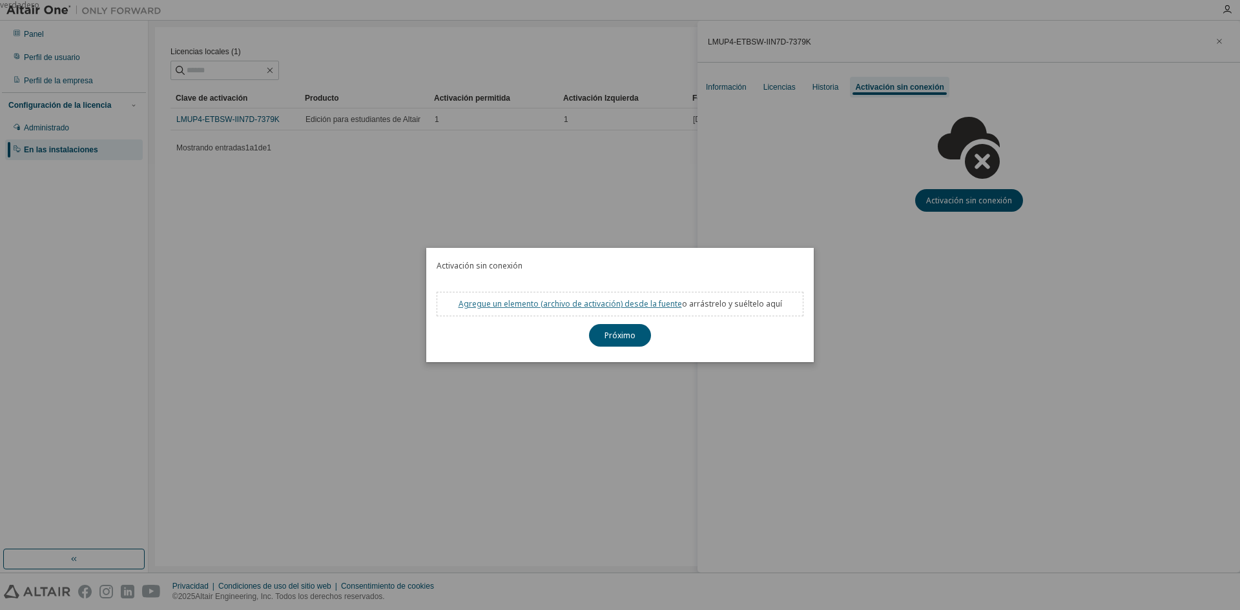
click at [608, 304] on font "archivo de activación" at bounding box center [582, 303] width 78 height 11
click at [621, 340] on font "Próximo" at bounding box center [620, 335] width 31 height 11
click at [855, 298] on div "verdadero" at bounding box center [620, 305] width 1240 height 610
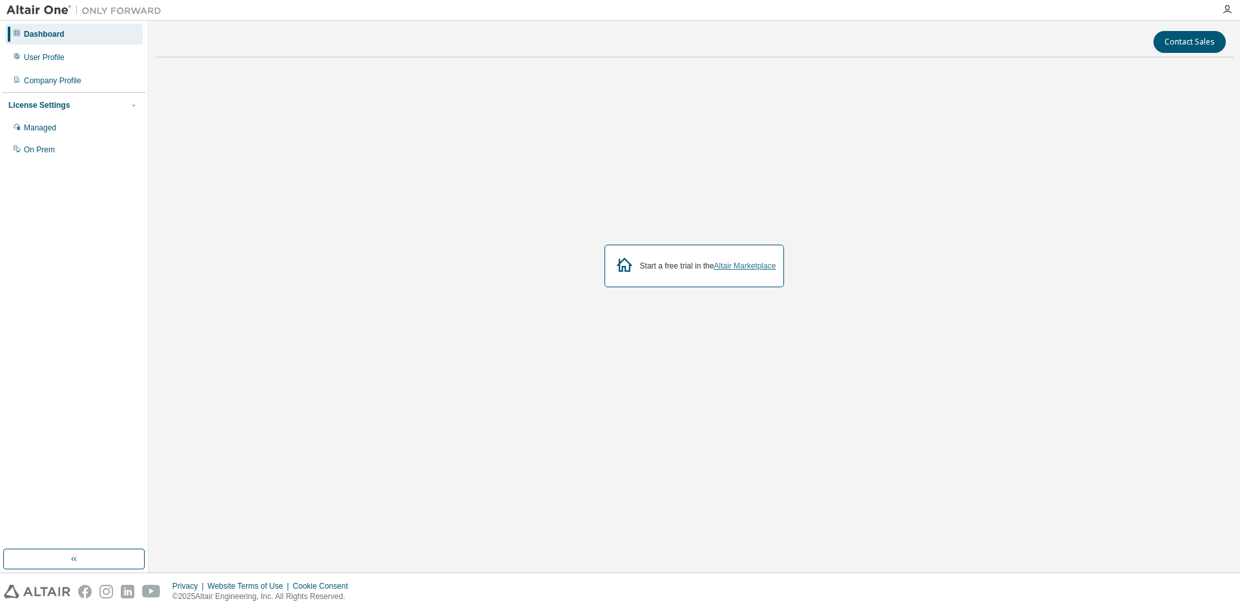
click at [753, 265] on link "Altair Marketplace" at bounding box center [745, 266] width 62 height 9
